Goal: Task Accomplishment & Management: Use online tool/utility

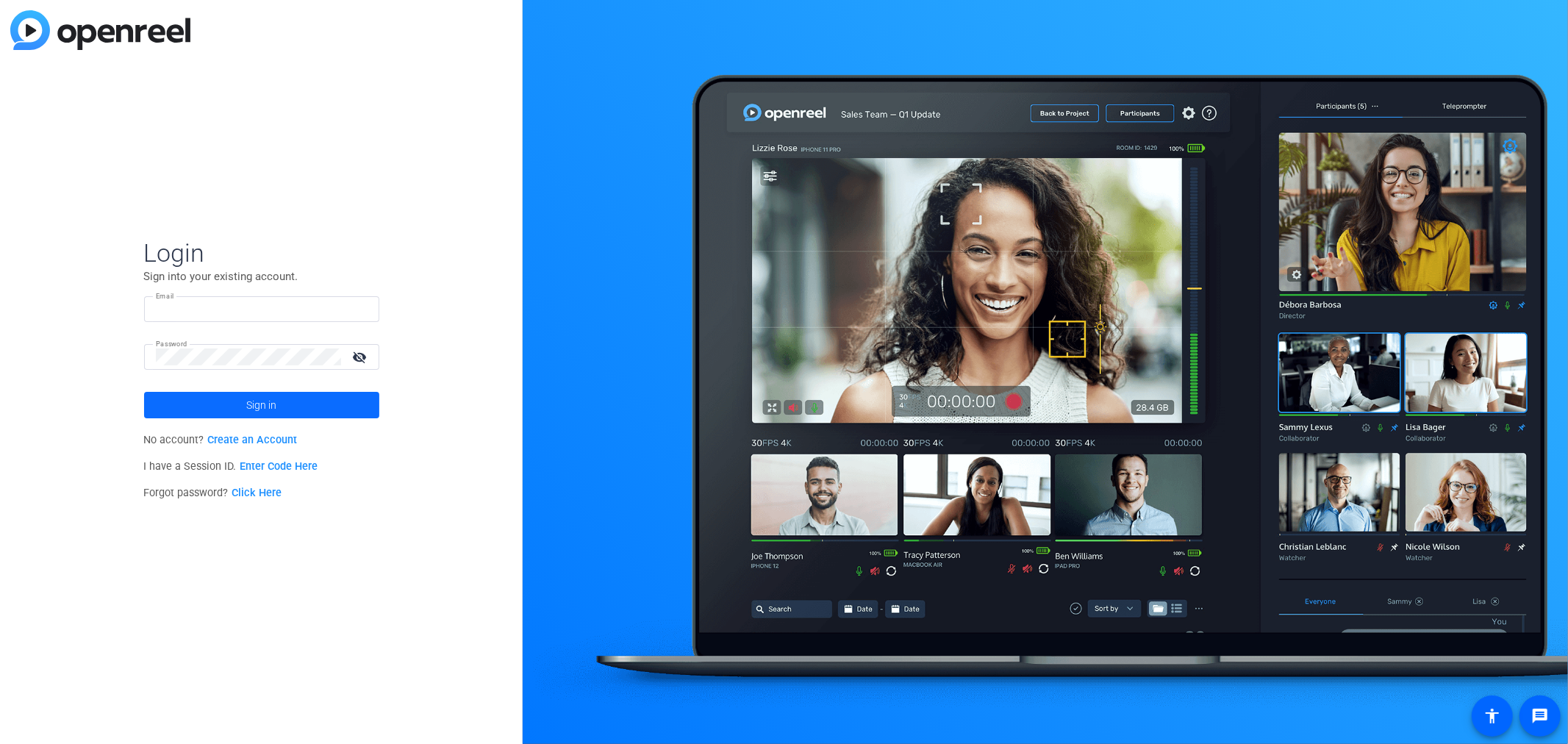
type input "[EMAIL_ADDRESS][DOMAIN_NAME]"
click at [285, 405] on span at bounding box center [262, 404] width 235 height 36
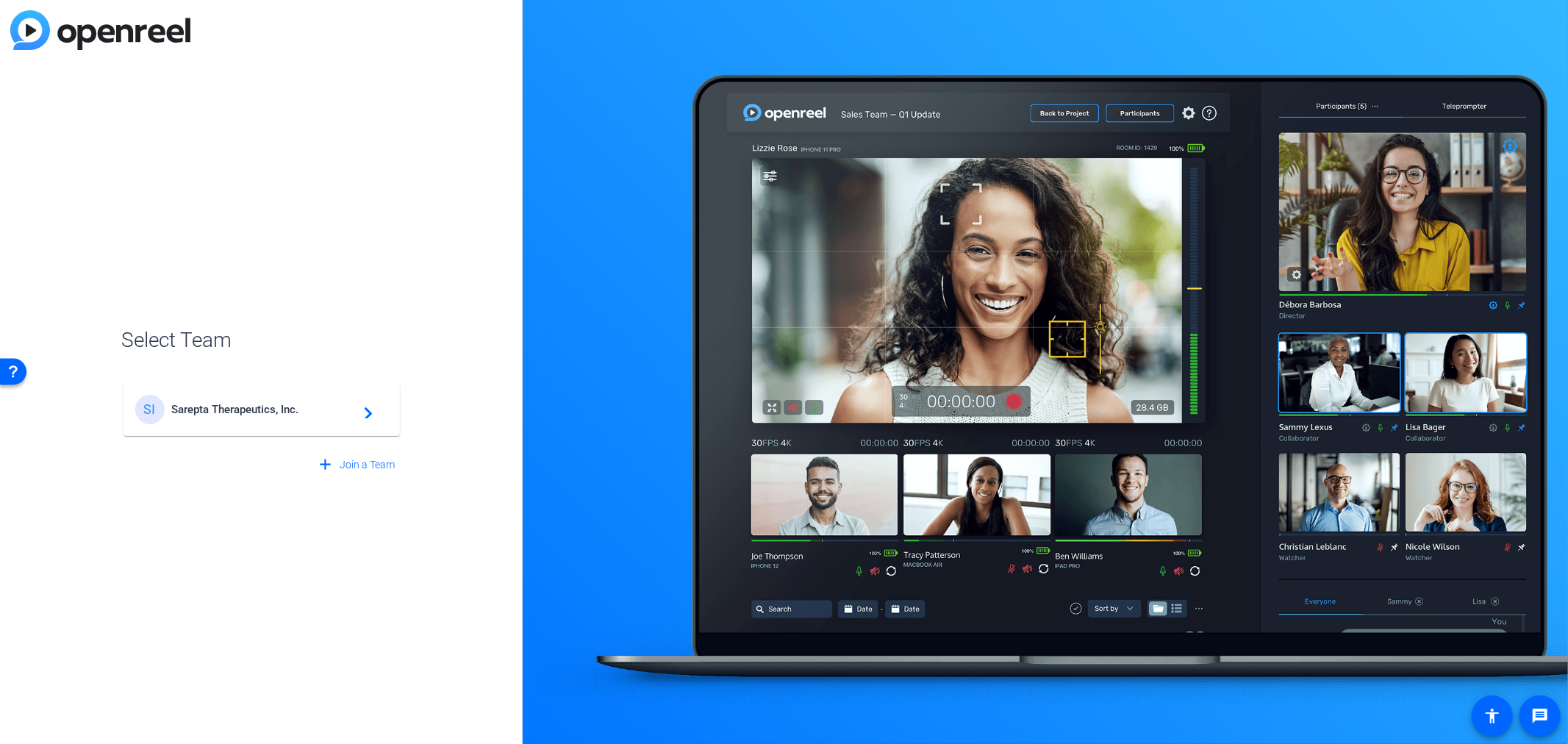
click at [311, 412] on span "Sarepta Therapeutics, Inc." at bounding box center [263, 409] width 183 height 13
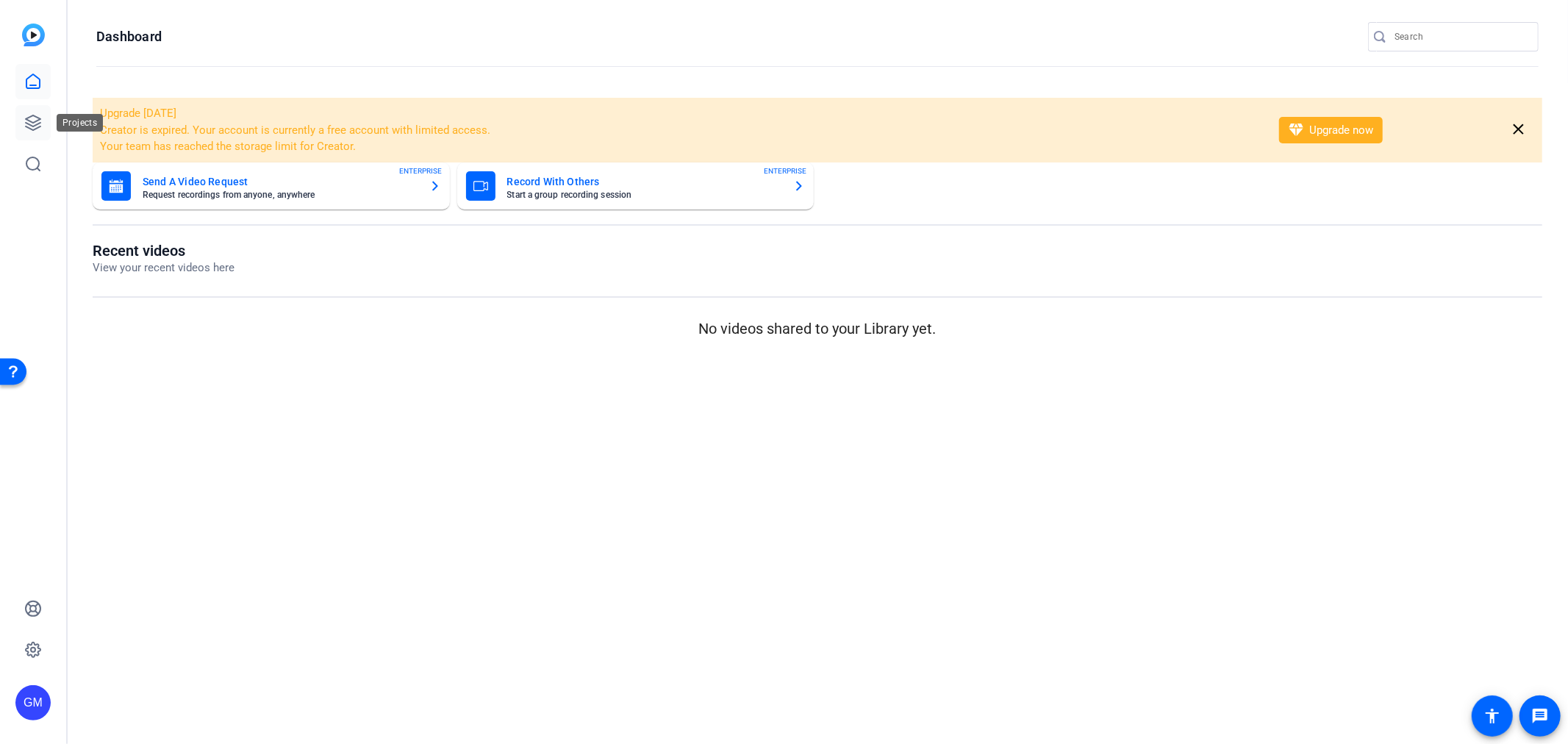
click at [25, 115] on icon at bounding box center [33, 122] width 17 height 17
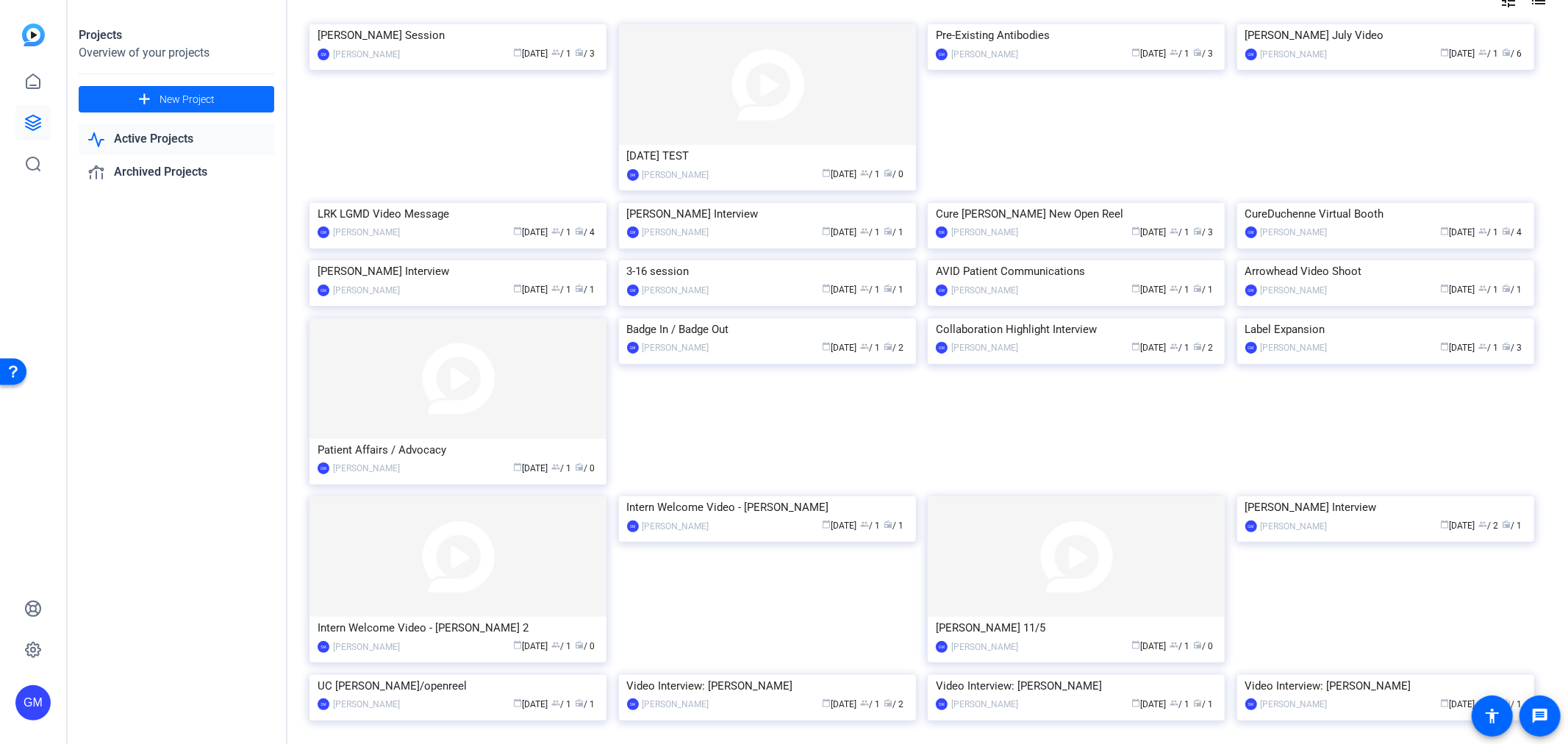
scroll to position [81, 0]
click at [233, 99] on span at bounding box center [176, 99] width 195 height 36
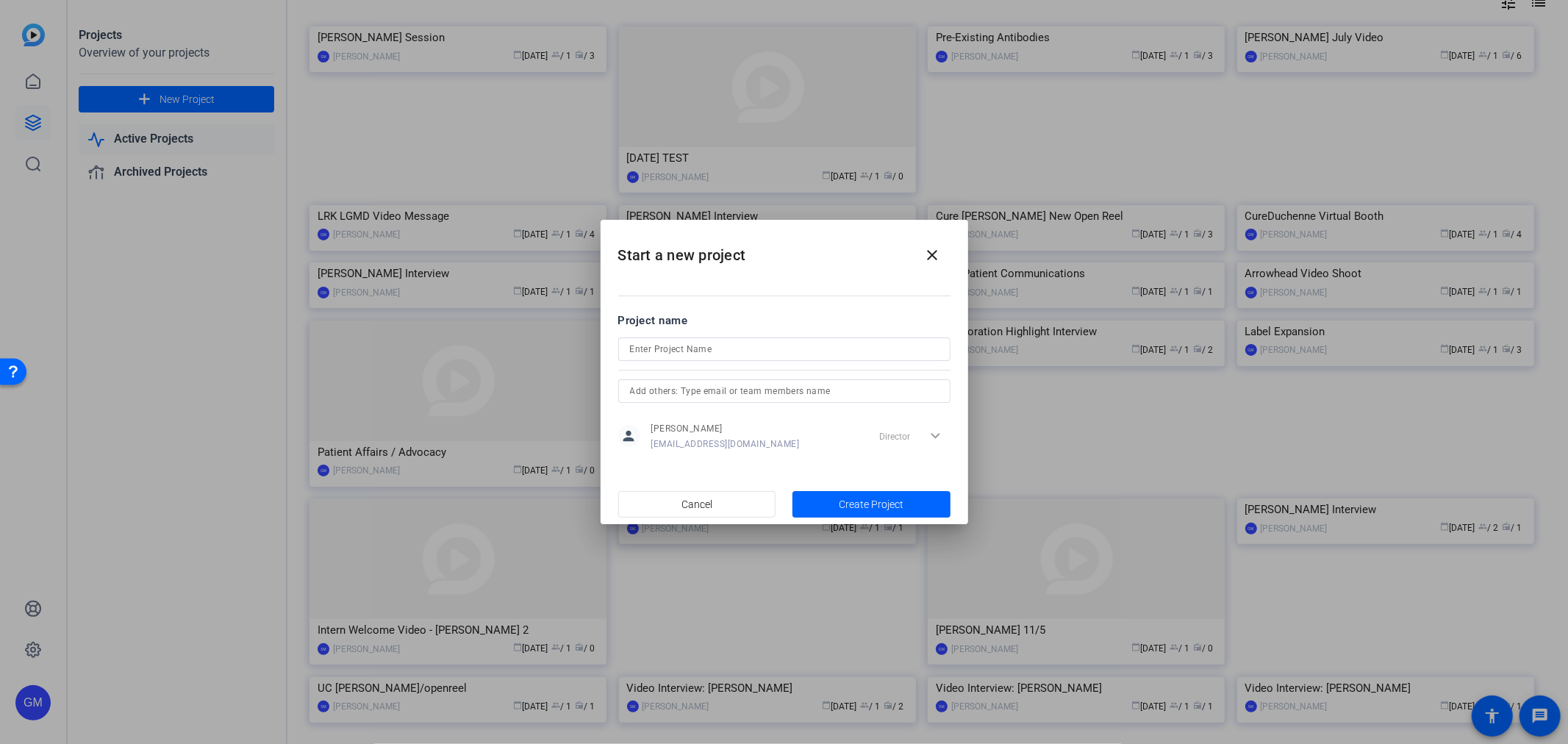
click at [700, 349] on input at bounding box center [784, 349] width 308 height 17
type input "Stefanie Mason Recording"
click at [862, 508] on span "Create Project" at bounding box center [871, 504] width 65 height 16
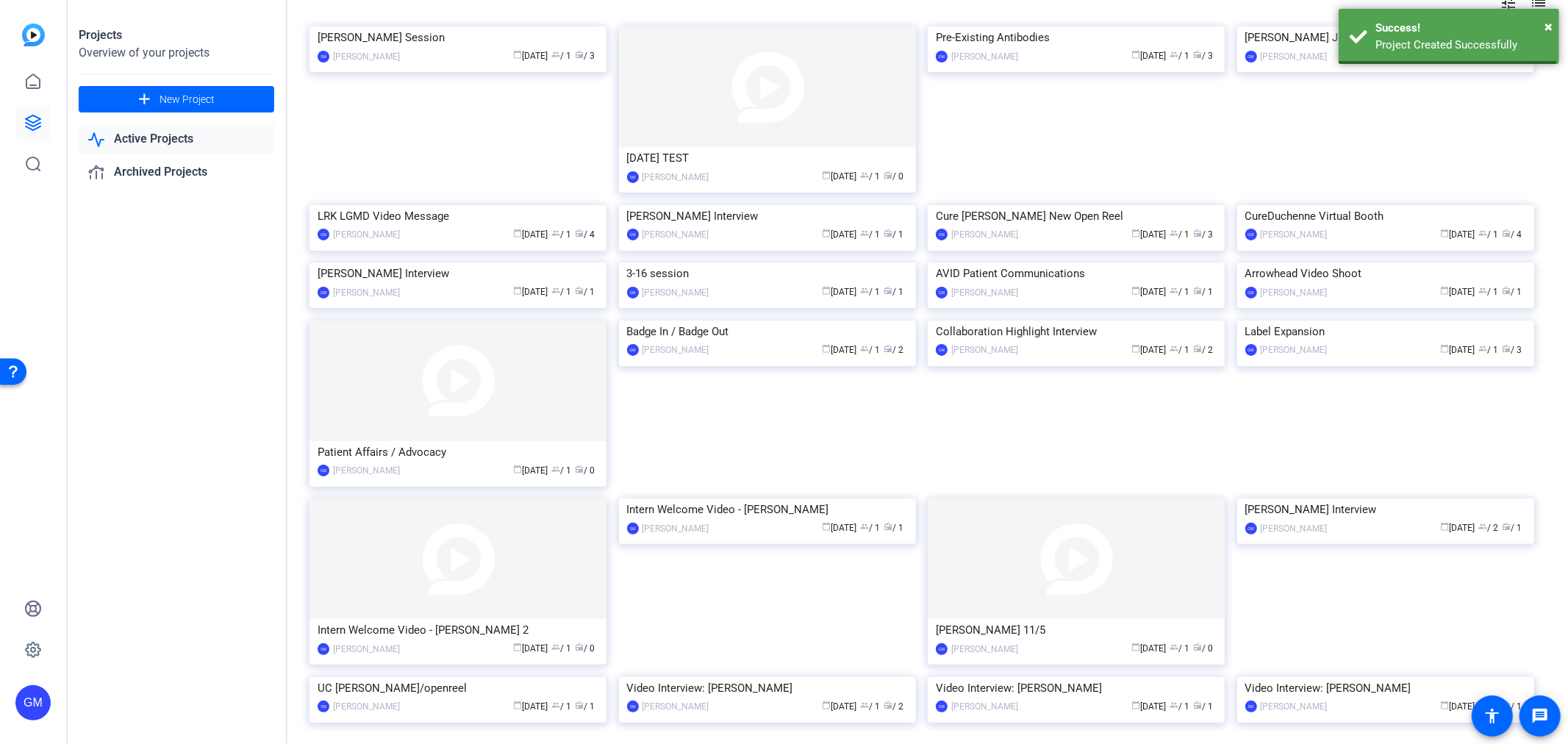
scroll to position [0, 0]
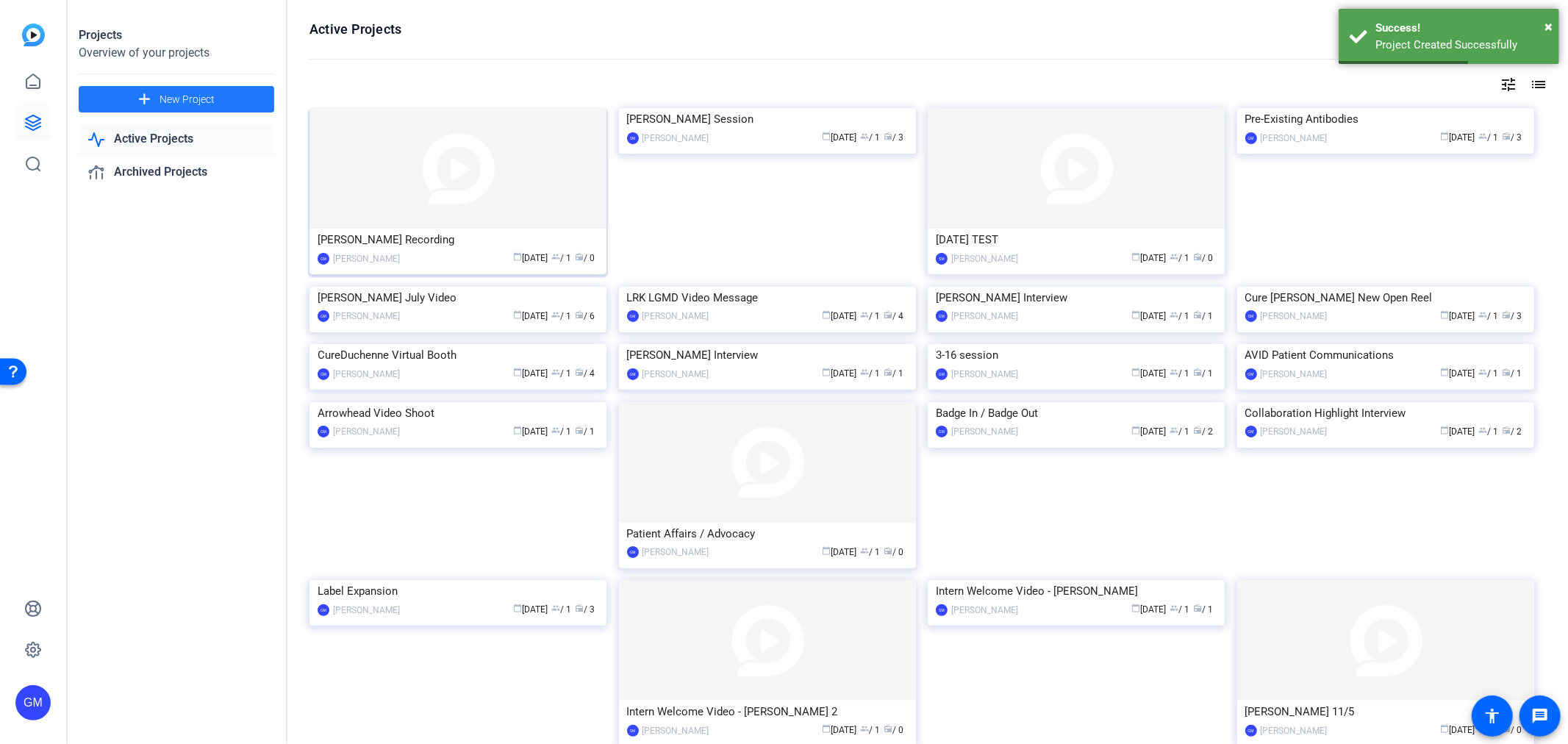
click at [444, 167] on img at bounding box center [457, 168] width 297 height 121
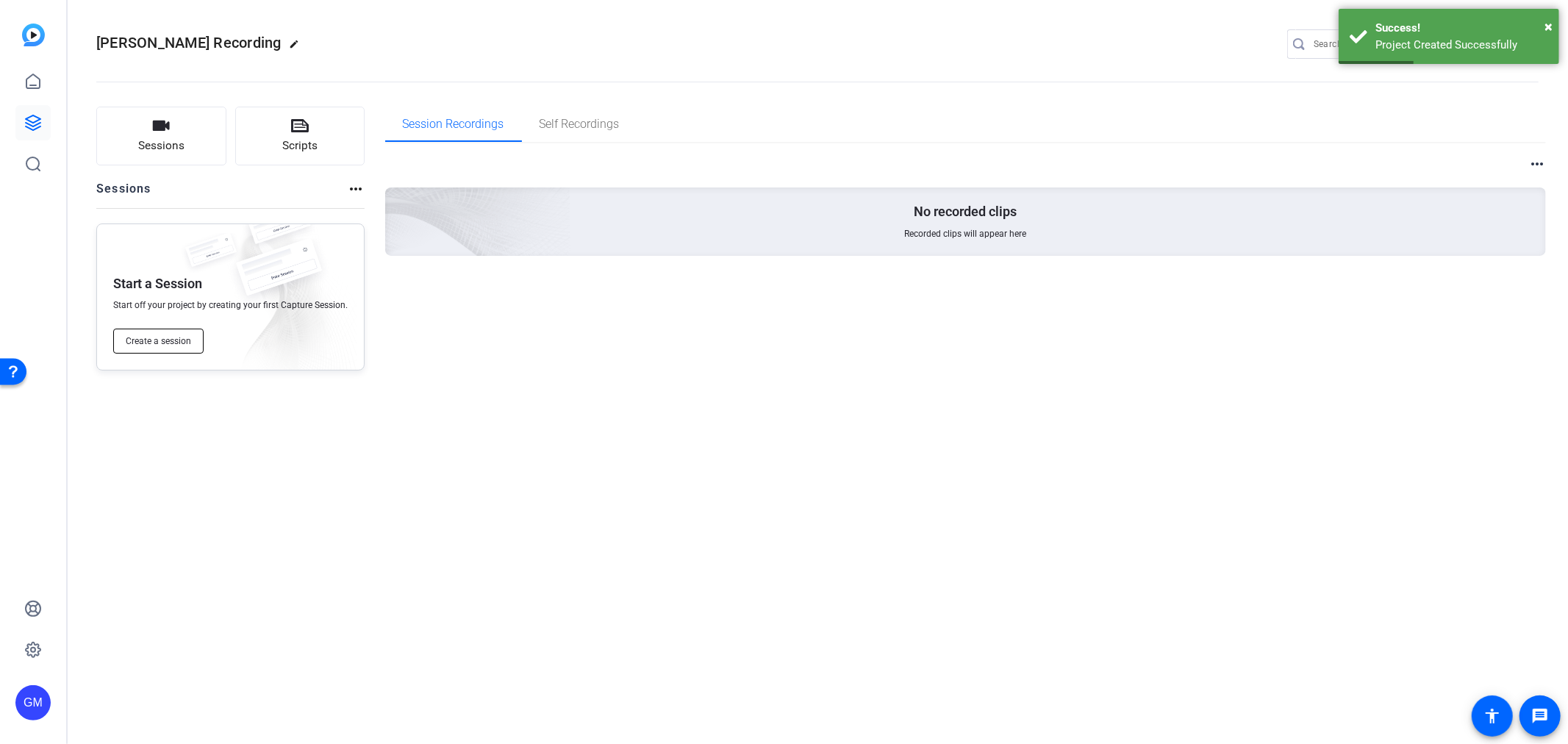
click at [178, 341] on span "Create a session" at bounding box center [159, 341] width 66 height 12
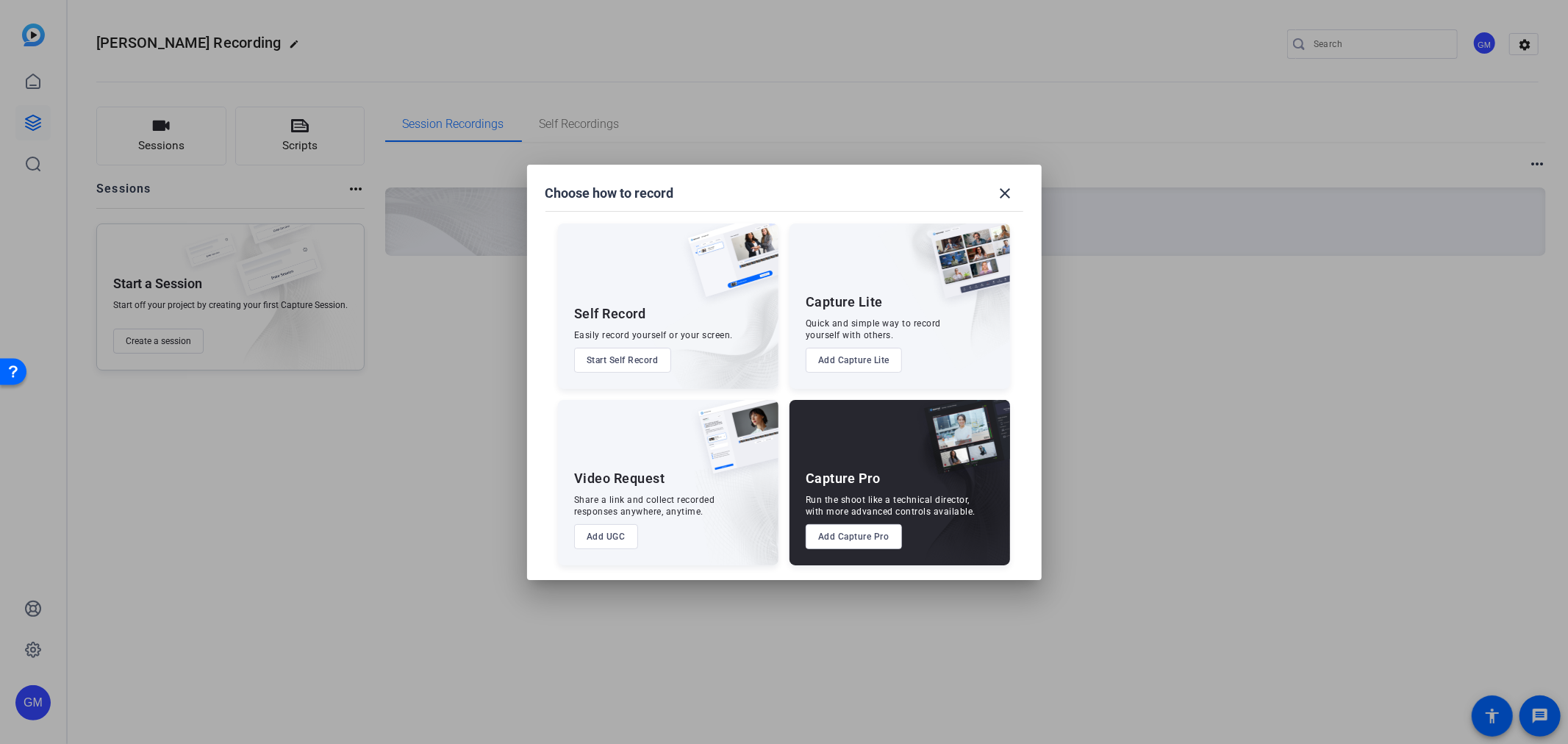
click at [893, 540] on button "Add Capture Pro" at bounding box center [853, 536] width 96 height 25
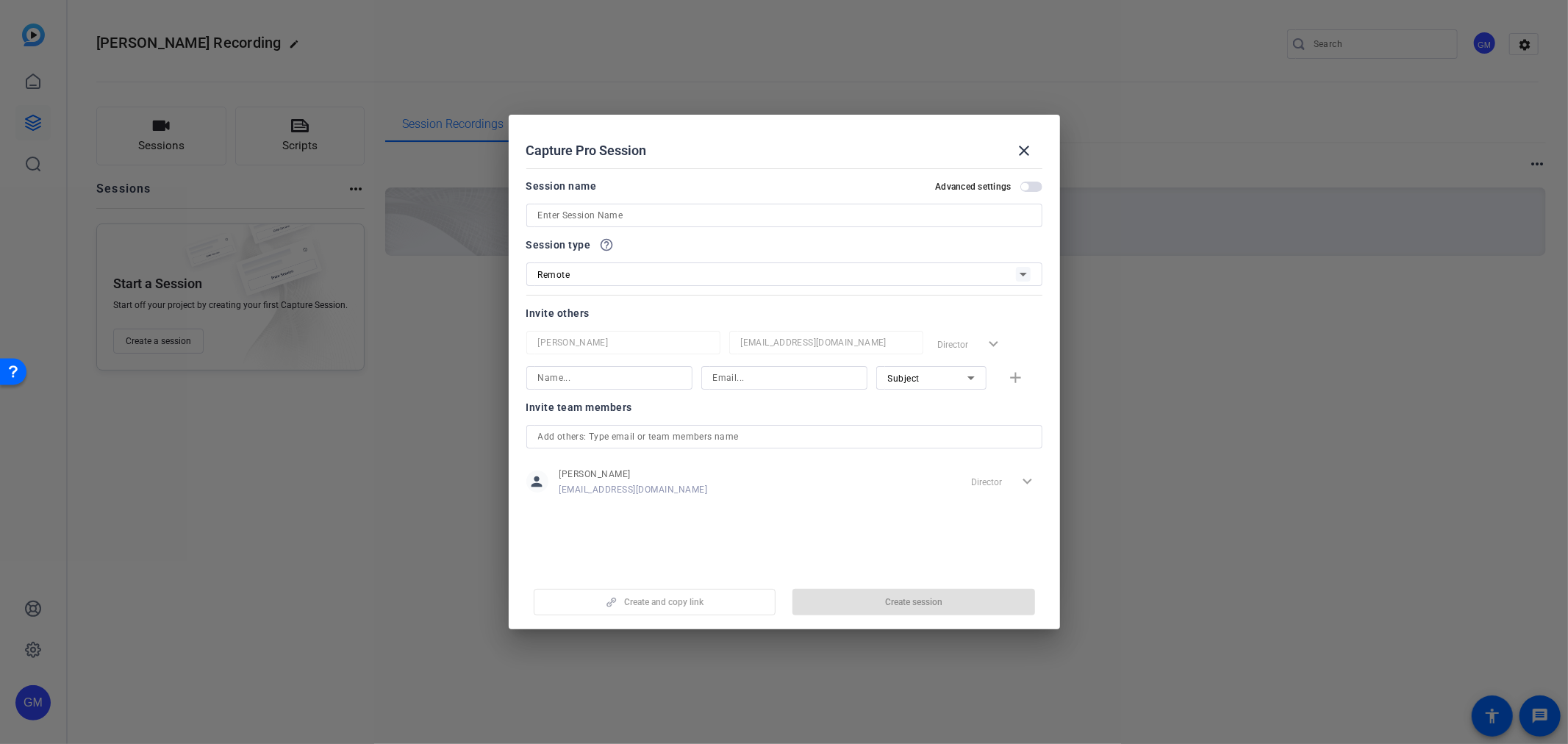
click at [633, 215] on input at bounding box center [784, 215] width 493 height 17
click at [719, 519] on mat-dialog-content "Session name Advanced settings Sefanie Mason Session type help_outline Remote I…" at bounding box center [784, 366] width 551 height 408
click at [640, 215] on input "Sefanie Mason" at bounding box center [784, 215] width 493 height 17
type input "Session with [PERSON_NAME]"
click at [845, 606] on span "button" at bounding box center [914, 602] width 243 height 36
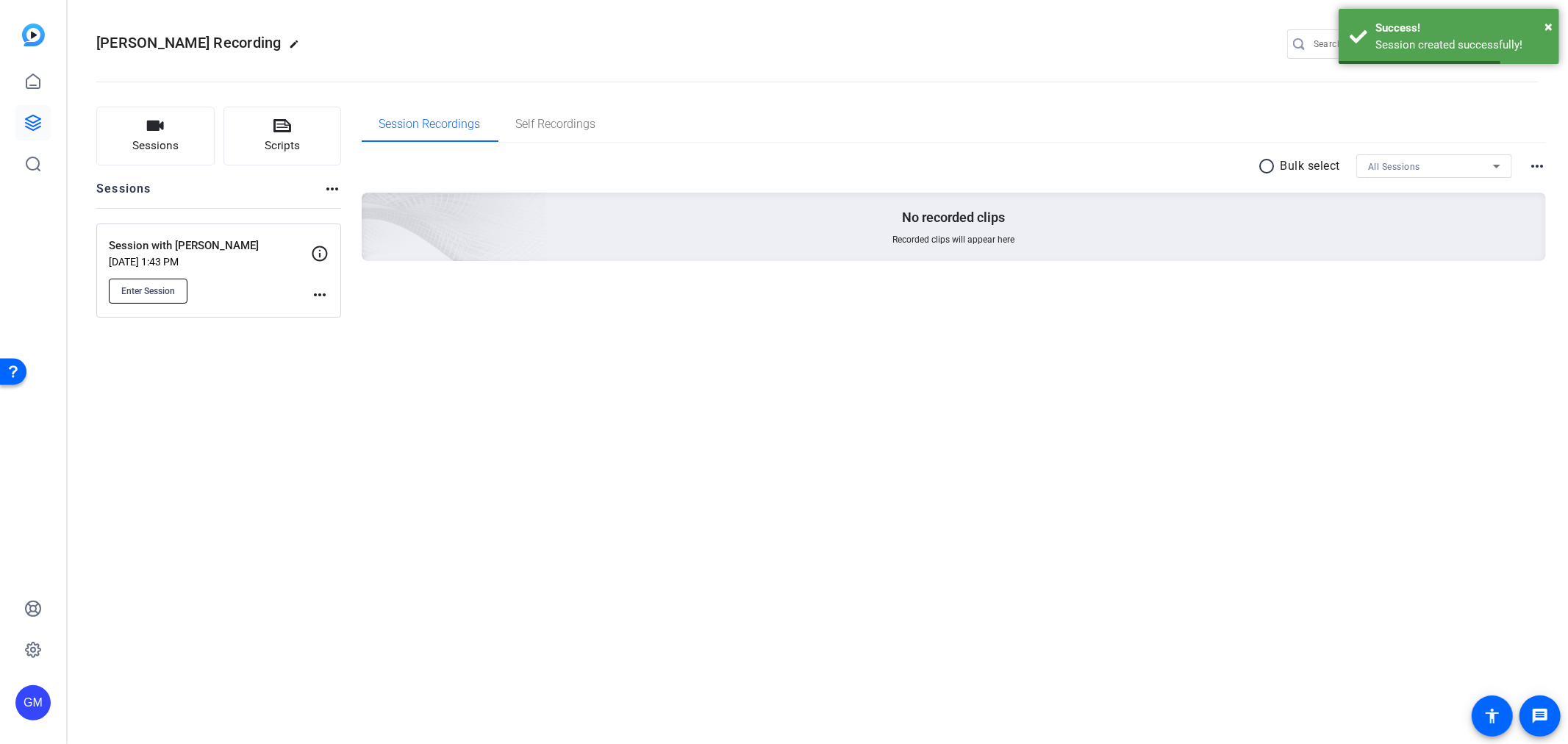
click at [151, 283] on button "Enter Session" at bounding box center [148, 290] width 78 height 25
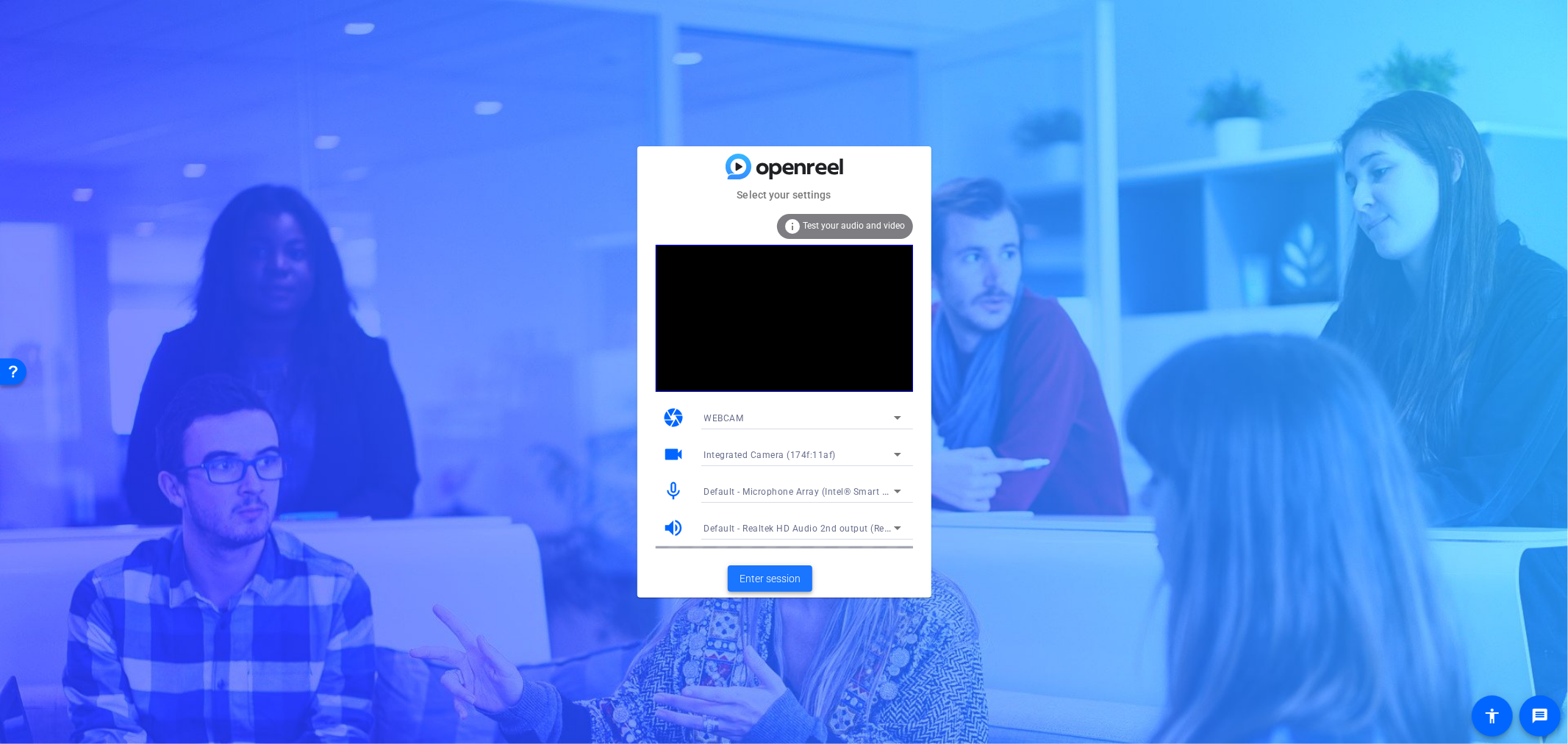
click at [755, 572] on span "Enter session" at bounding box center [769, 579] width 61 height 16
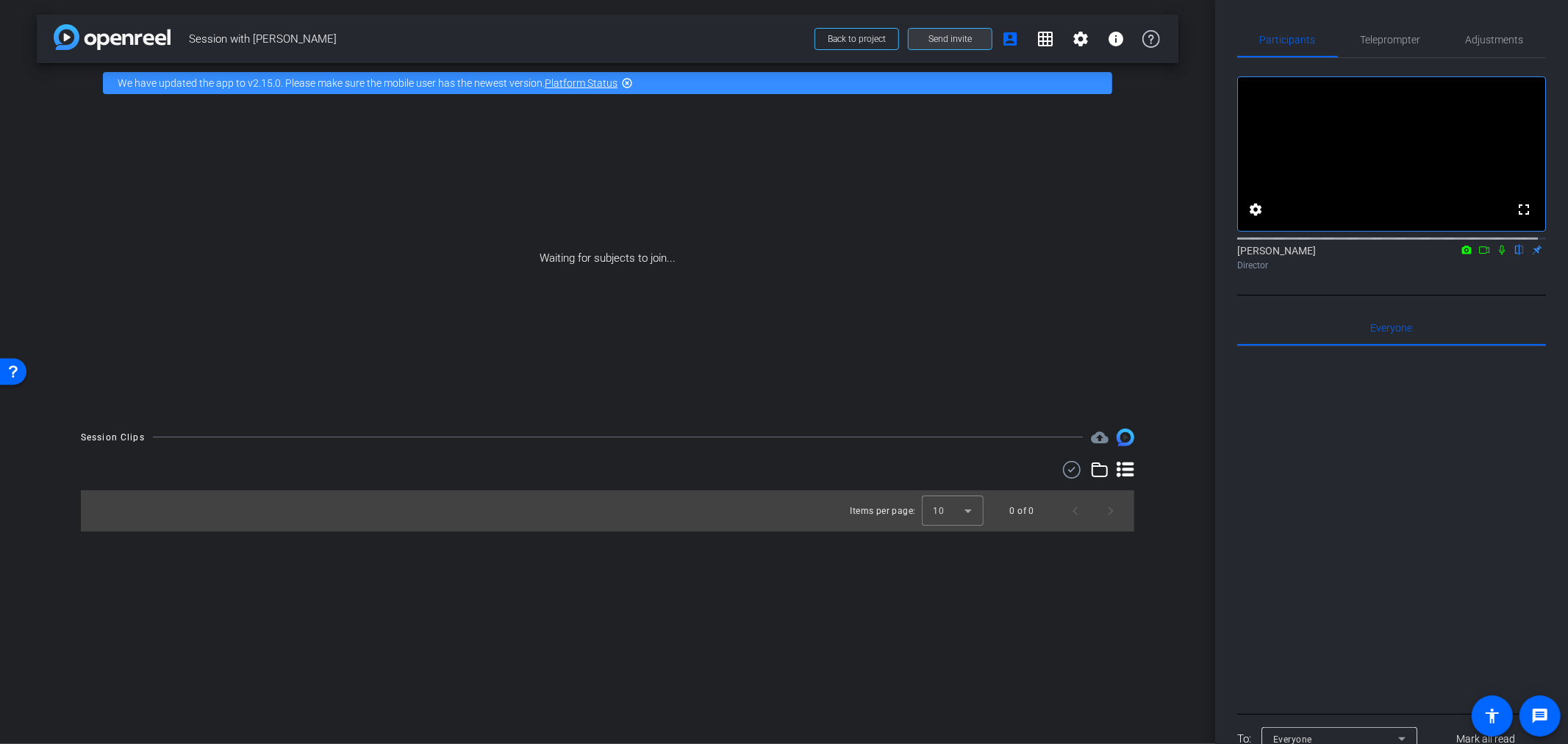
click at [931, 39] on span "Send invite" at bounding box center [950, 38] width 44 height 12
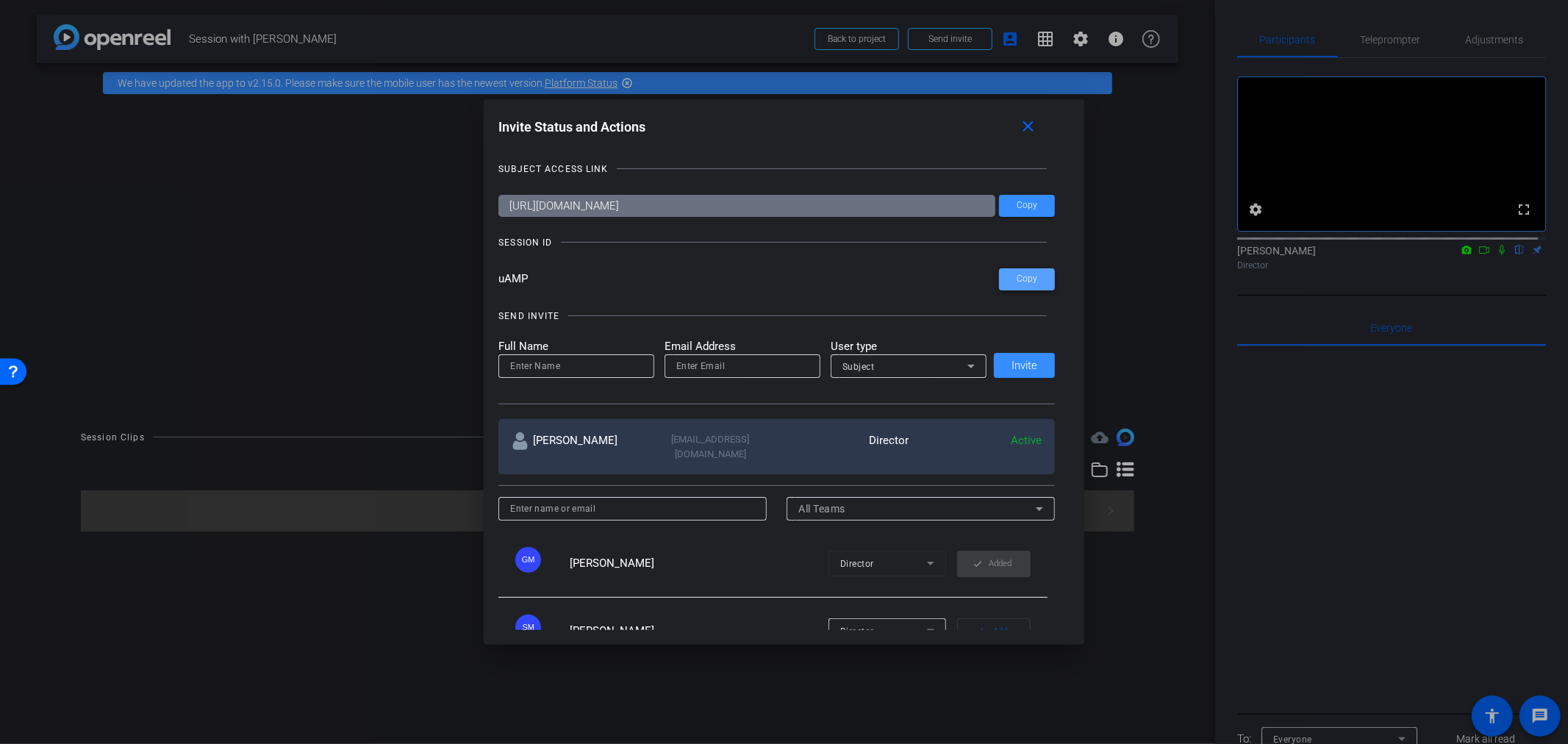
click at [1032, 280] on span "Copy" at bounding box center [1027, 279] width 21 height 11
